Goal: Contribute content

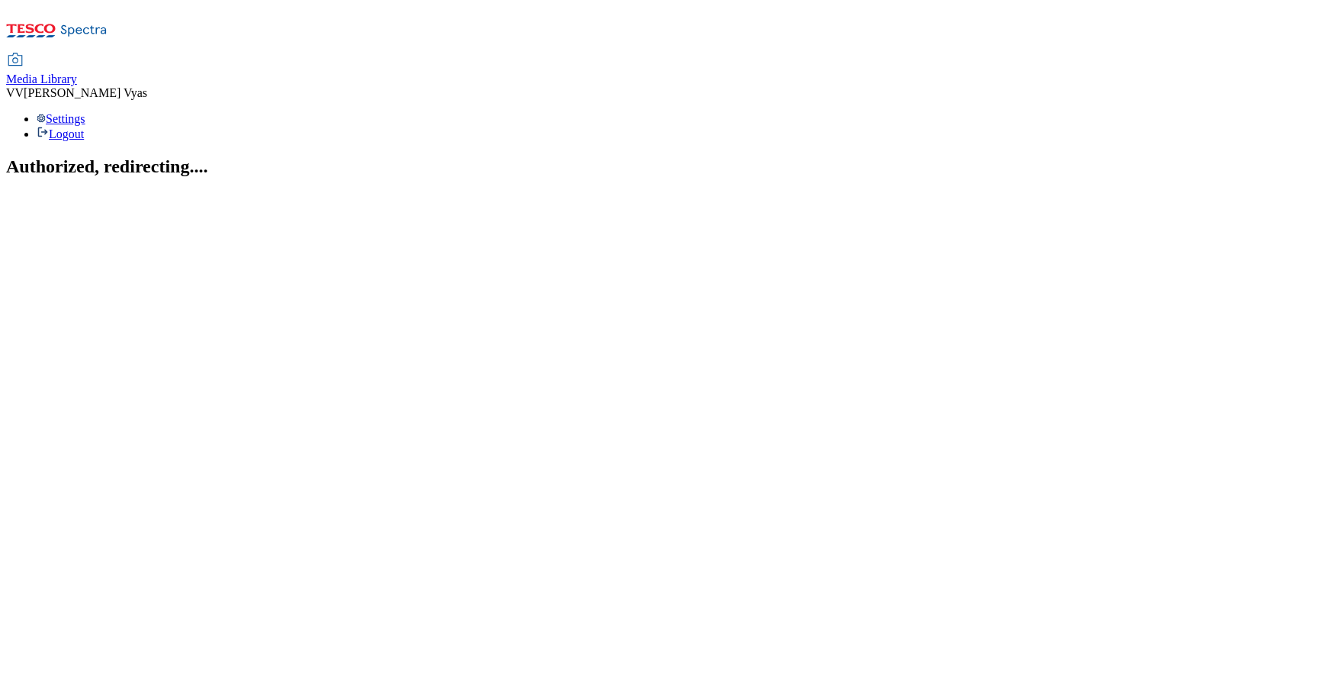
click at [77, 72] on span "Media Library" at bounding box center [41, 78] width 71 height 13
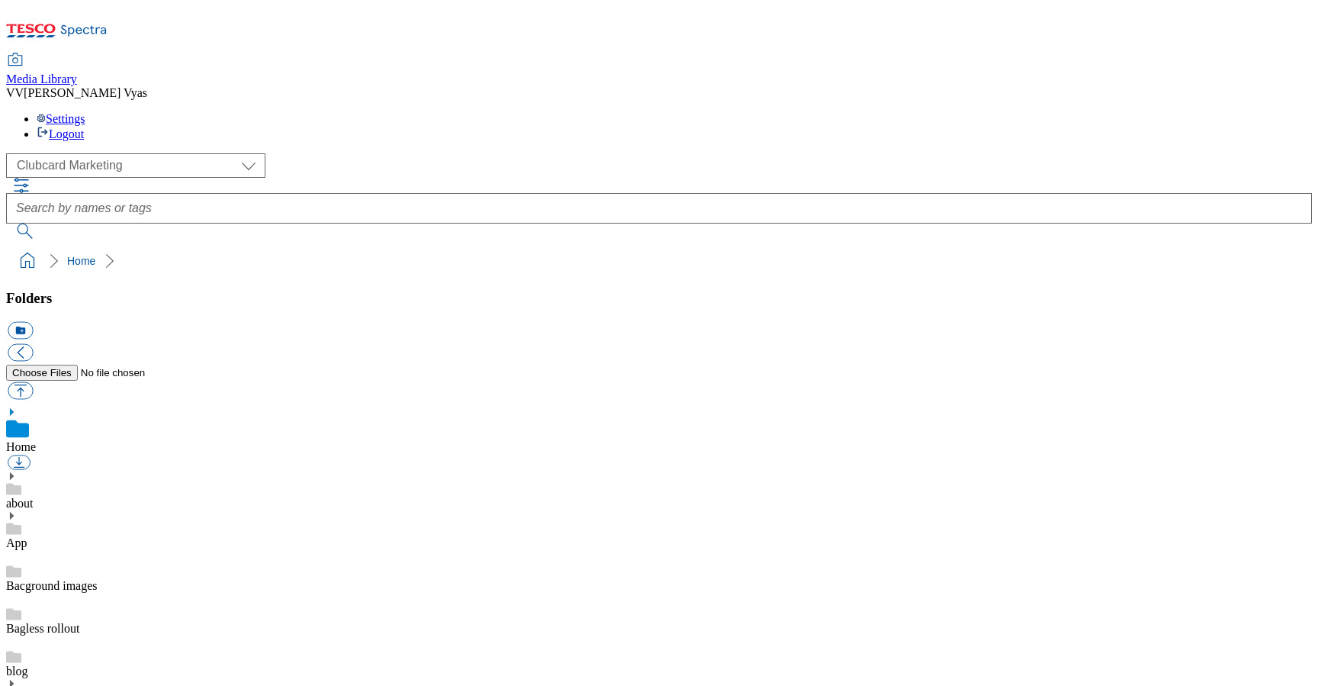
scroll to position [585, 0]
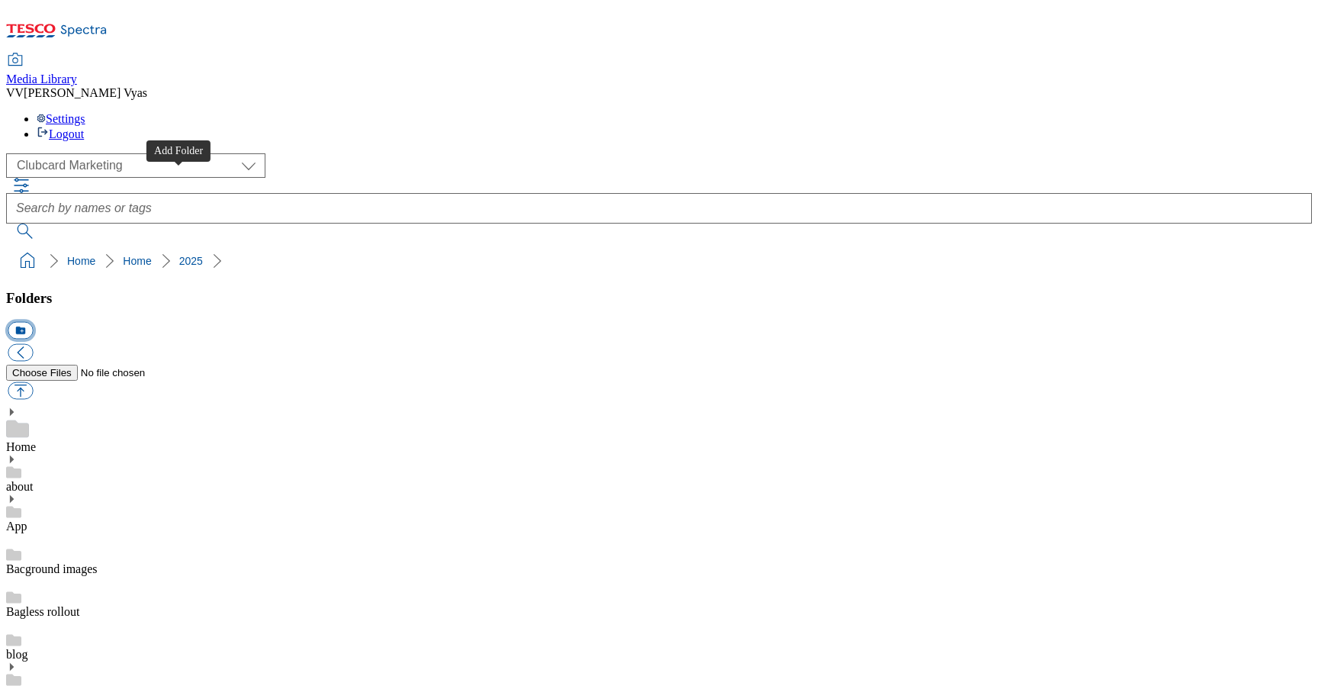
click at [33, 322] on button "icon_new_folder" at bounding box center [20, 331] width 25 height 18
type input "2529-iPhone Offer"
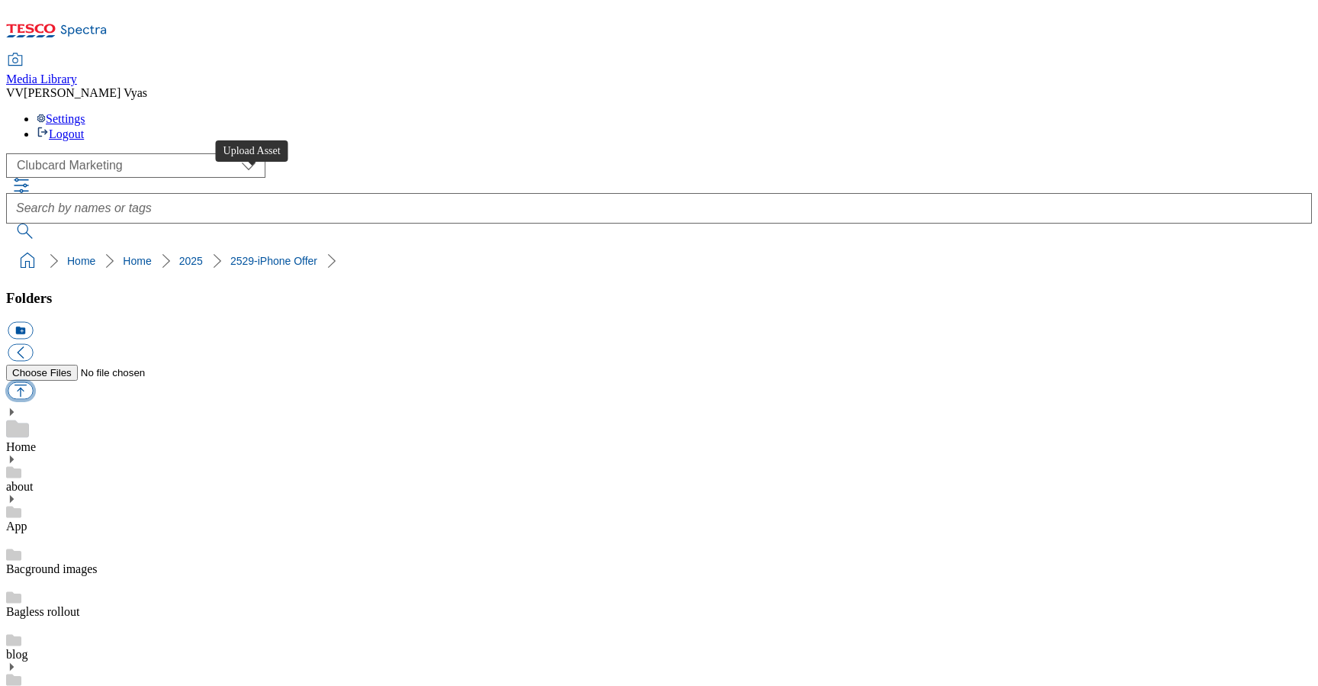
click at [33, 382] on button "button" at bounding box center [20, 391] width 25 height 18
type input "C:\fakepath\2529-WF-467050-Clubcard iPhone Offer.jpg"
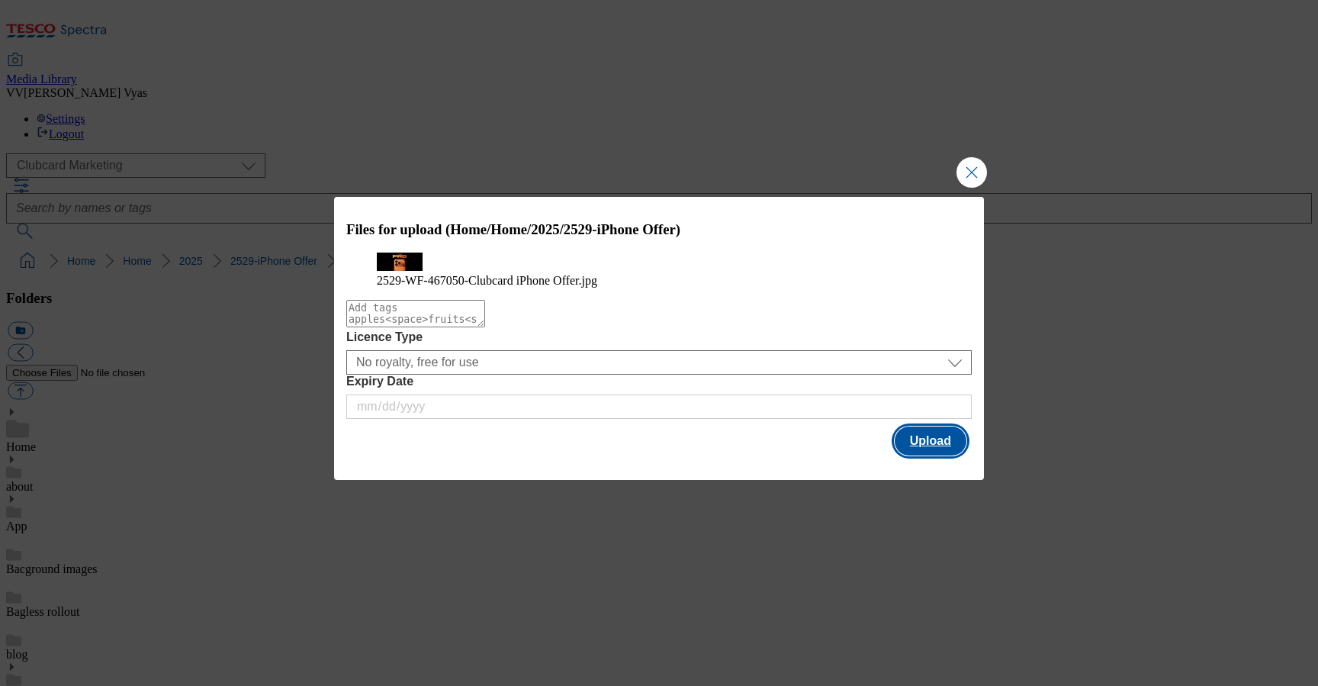
click at [930, 455] on button "Upload" at bounding box center [931, 440] width 72 height 29
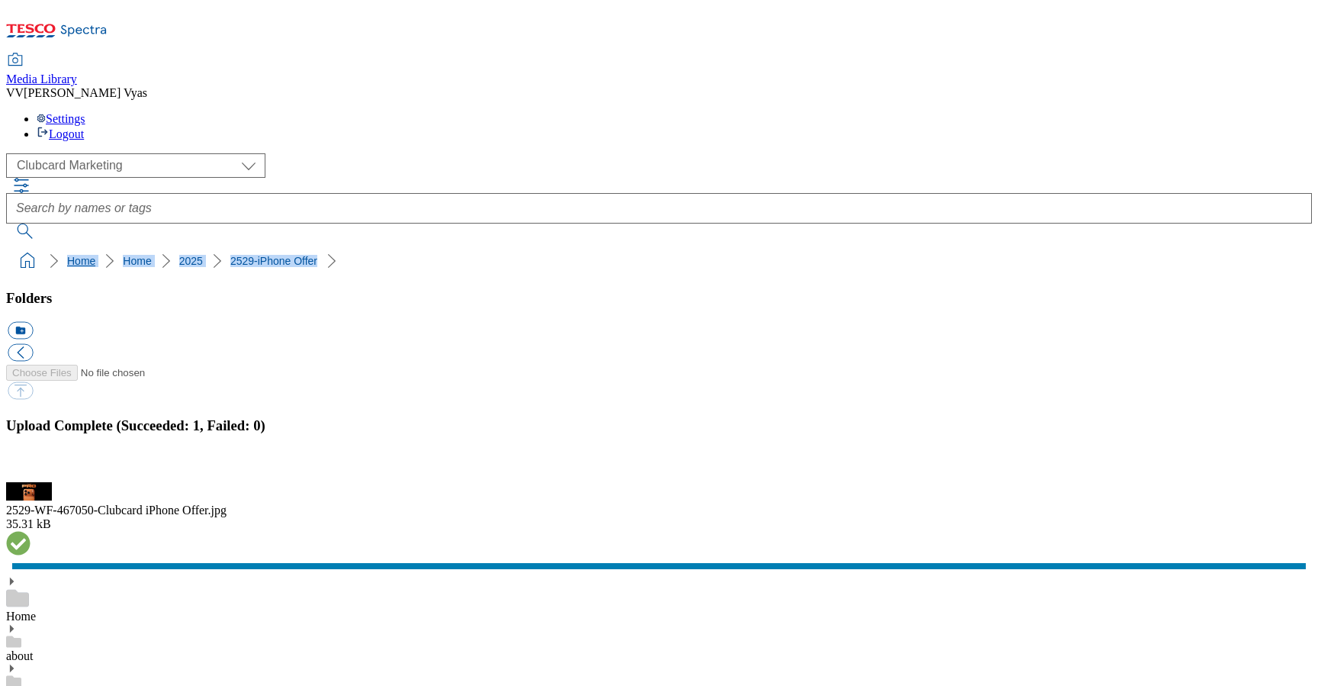
drag, startPoint x: 292, startPoint y: 141, endPoint x: 9, endPoint y: 144, distance: 283.0
click at [15, 246] on ol "Home Home 2025 2529-iPhone Offer" at bounding box center [663, 260] width 1297 height 29
copy ol "Home Home 2025 2529-iPhone Offer"
